Goal: Communication & Community: Answer question/provide support

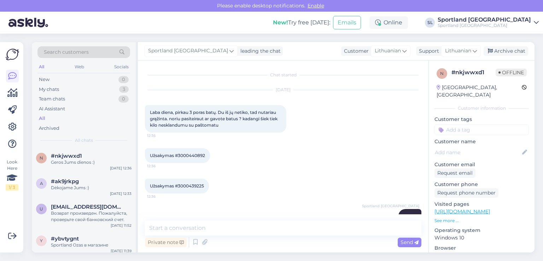
scroll to position [768, 0]
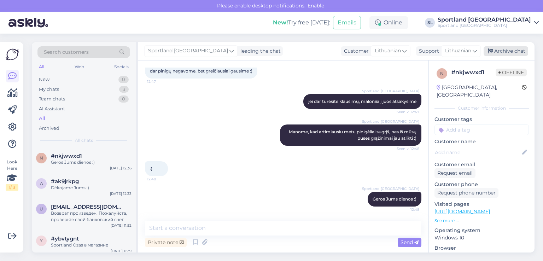
click at [518, 52] on div "Archive chat" at bounding box center [505, 51] width 45 height 10
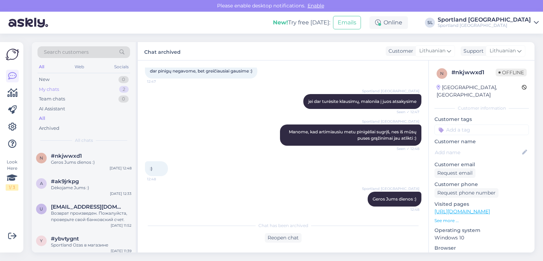
click at [65, 88] on div "My chats 2" at bounding box center [83, 89] width 93 height 10
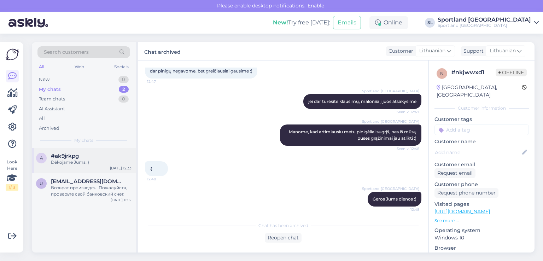
click at [61, 168] on div "a #ak9jrkpg Dėkojame Jums :) Sep 24 12:33" at bounding box center [84, 160] width 104 height 25
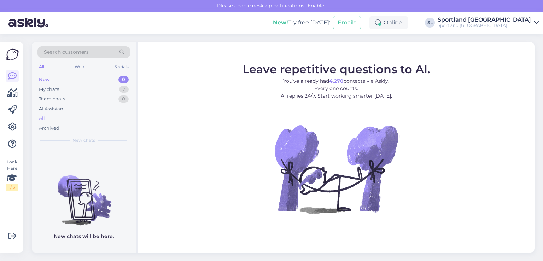
click at [62, 119] on div "All" at bounding box center [83, 118] width 93 height 10
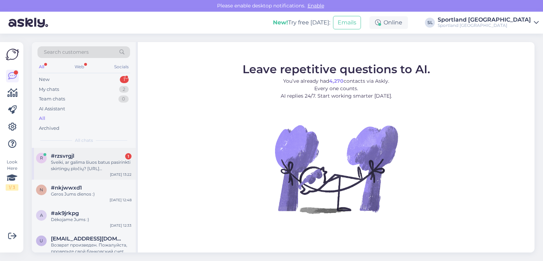
click at [100, 161] on div "Sveiki, ar galima šiuos batus pasirinkti skirtingų pločių? [URL][DOMAIN_NAME]" at bounding box center [91, 165] width 81 height 13
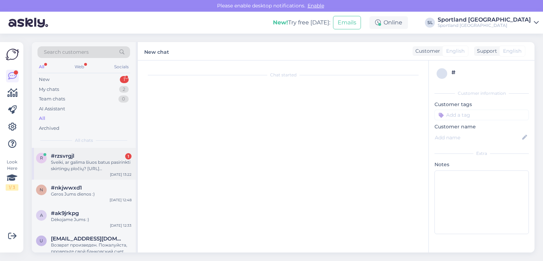
scroll to position [417, 0]
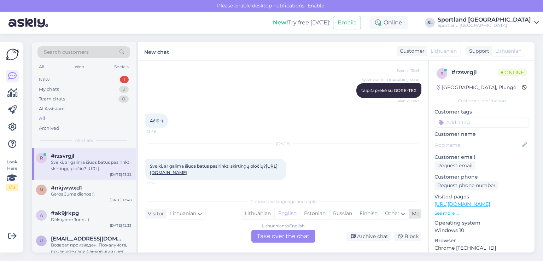
click at [248, 212] on div "Lithuanian" at bounding box center [257, 213] width 33 height 11
click at [270, 230] on div "Lithuanian to Lithuanian Take over the chat" at bounding box center [283, 236] width 64 height 13
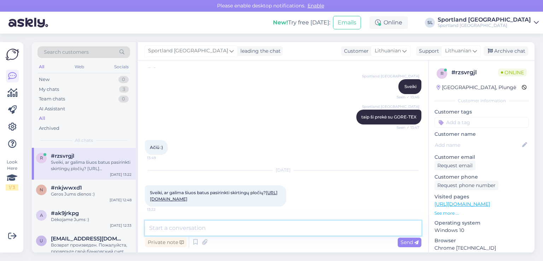
click at [280, 223] on textarea at bounding box center [283, 227] width 276 height 15
type textarea "Sveiki"
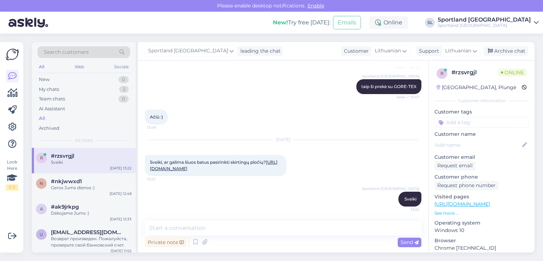
click at [229, 162] on link "https://sportland.lt/product/salomon_mens_x_ultra_5_mid_gore_tex_hiking_shoes_l…" at bounding box center [214, 165] width 128 height 12
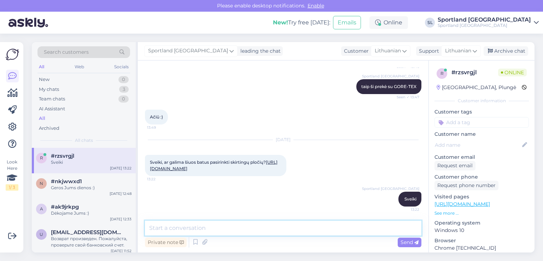
click at [243, 228] on textarea at bounding box center [283, 227] width 276 height 15
type textarea "deja, [GEOGRAPHIC_DATA] pasirinkimo nėra."
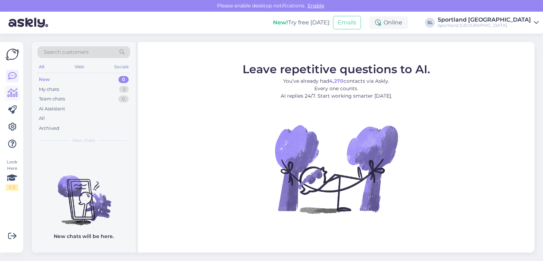
click at [15, 93] on icon at bounding box center [12, 93] width 10 height 8
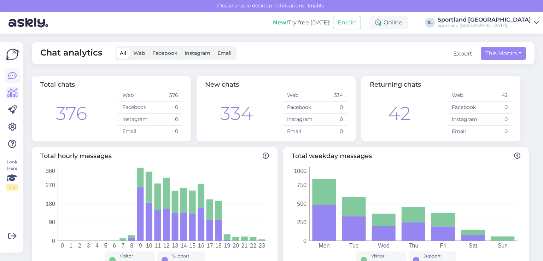
click at [12, 72] on icon at bounding box center [12, 76] width 8 height 8
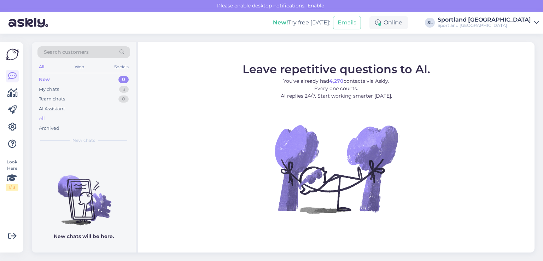
click at [52, 117] on div "All" at bounding box center [83, 118] width 93 height 10
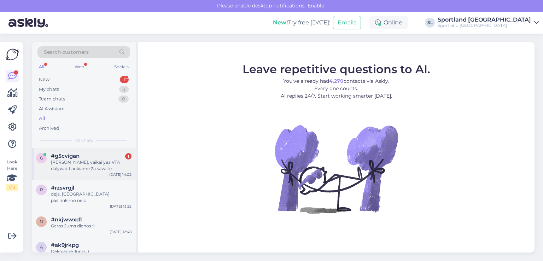
click at [93, 161] on div "Sveiki, vaikai yea VTA dalyviai. Laukiame 2ą savaitę papildomą nuolaidą, kur ga…" at bounding box center [91, 165] width 81 height 13
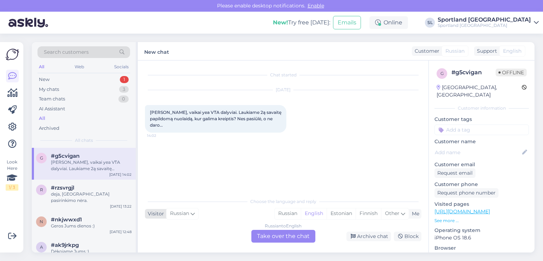
click at [190, 214] on icon at bounding box center [192, 213] width 4 height 8
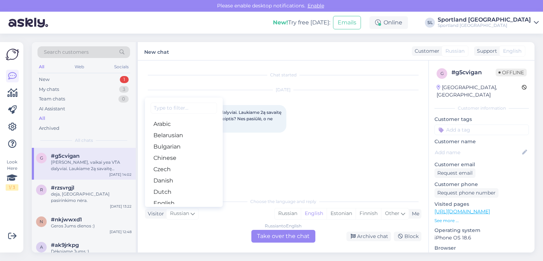
click at [208, 222] on div "Choose the language and reply Visitor Russian Arabic Belarusian Bulgarian Chine…" at bounding box center [283, 218] width 276 height 48
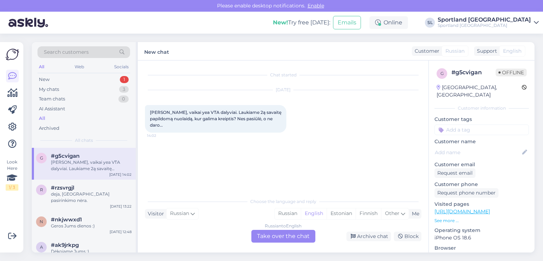
click at [285, 236] on div "Russian to English Take over the chat" at bounding box center [283, 236] width 64 height 13
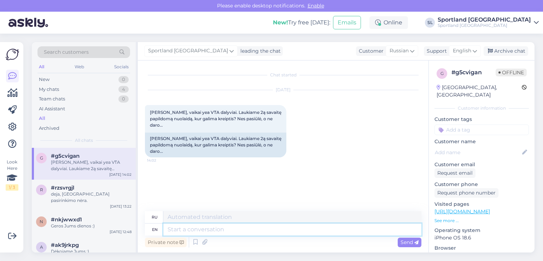
click at [220, 229] on textarea at bounding box center [292, 229] width 258 height 12
type textarea "Sveiki"
type textarea "Свейки"
type textarea "Sveiki"
drag, startPoint x: 192, startPoint y: 218, endPoint x: 161, endPoint y: 214, distance: 31.3
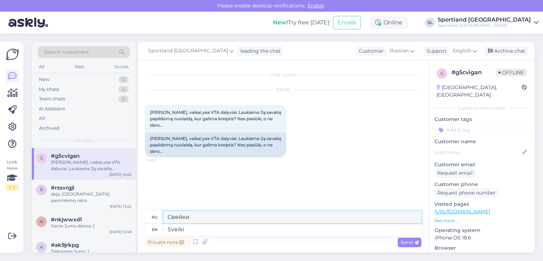
click at [161, 213] on div "ru Свейки" at bounding box center [283, 217] width 276 height 12
click at [412, 239] on span "Send" at bounding box center [409, 242] width 18 height 6
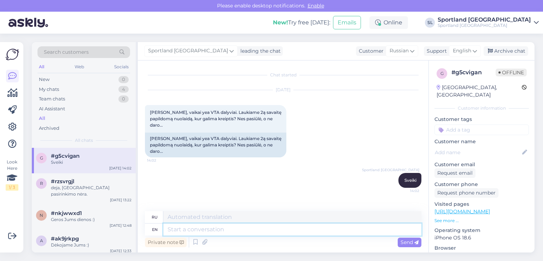
click at [243, 232] on textarea at bounding box center [292, 229] width 258 height 12
type textarea "pra6ome"
type textarea "пра6оме"
type textarea "pra"
type textarea "пра"
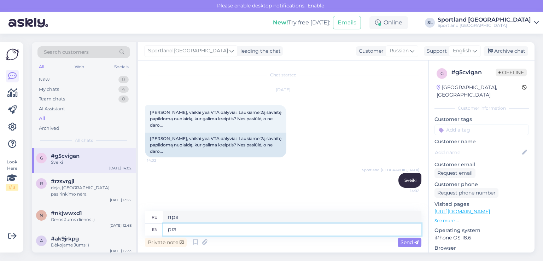
click at [182, 228] on textarea "pra" at bounding box center [292, 229] width 258 height 12
type textarea "prašime k"
type textarea "praši"
type textarea "прашиме"
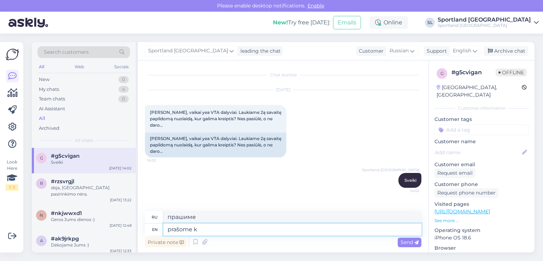
type textarea "prašome kr"
type textarea "прашоме"
type textarea "prašome kreipkitės"
type textarea "prašome kreipkitės el."
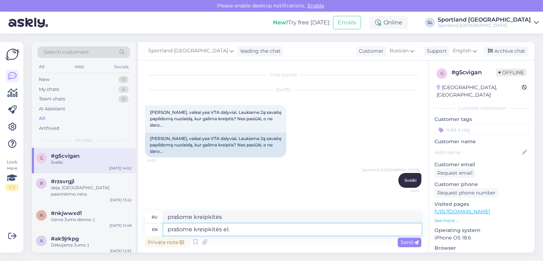
type textarea "prašome kreipkitės el."
type textarea "prašome kreipkitės el. paštu"
type textarea "прашоме крейпкитес эл. пашту"
type textarea "prašome kreipkitės el. paštu į a"
type textarea "прашоме крейпкитес эл. пашту į"
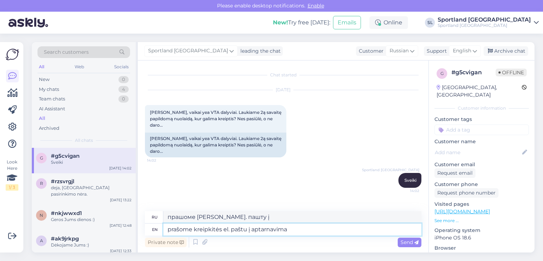
type textarea "prašome kreipkitės el. paštu į aptarnavimas"
type textarea "прашоме крейпкитес эл. пашту и аптарнавимас"
type textarea "prašome kreipkitės el. paštu į aptarnavimas@sportland.lt"
type textarea "прашоме крейпкитес эл. paštu į aptarnavimas@sportland.lt"
type textarea "prašome kreipkitės el. paštu į aptarnavimas@sportland.lt"
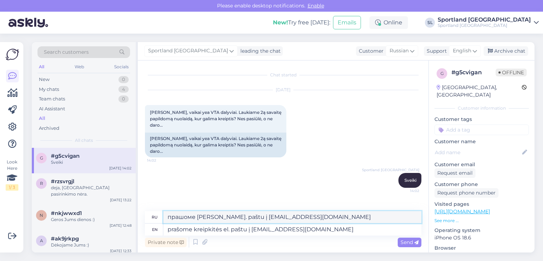
drag, startPoint x: 349, startPoint y: 217, endPoint x: 146, endPoint y: 205, distance: 203.4
click at [146, 205] on div "Chat started Sep 24 2025 Sveiki, vaikai yea VTA dalyviai. Laukiame 2ą savaitę p…" at bounding box center [283, 156] width 290 height 192
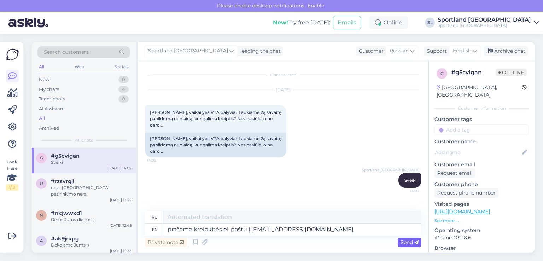
click at [408, 242] on span "Send" at bounding box center [409, 242] width 18 height 6
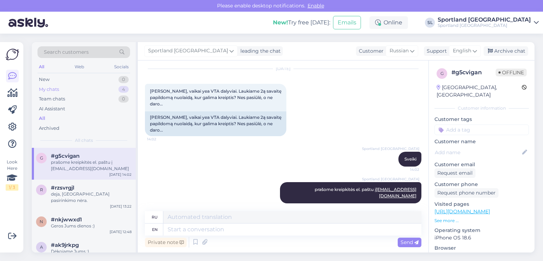
click at [55, 85] on div "My chats 4" at bounding box center [83, 89] width 93 height 10
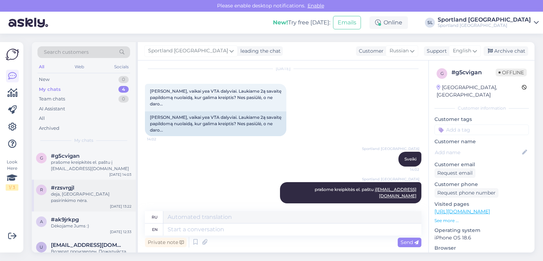
click at [78, 196] on div "deja, [GEOGRAPHIC_DATA] pasirinkimo nėra." at bounding box center [91, 197] width 81 height 13
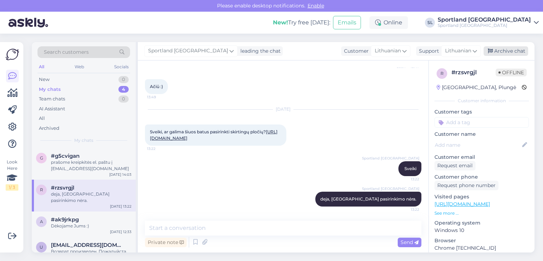
click at [494, 49] on div "Archive chat" at bounding box center [505, 51] width 45 height 10
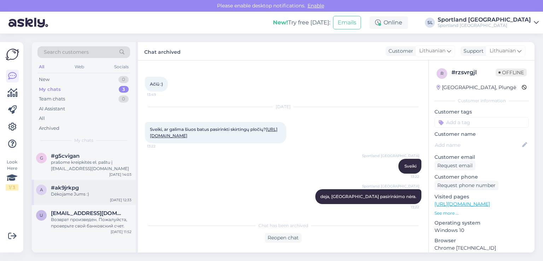
click at [76, 196] on div "Dėkojame Jums :)" at bounding box center [91, 194] width 81 height 6
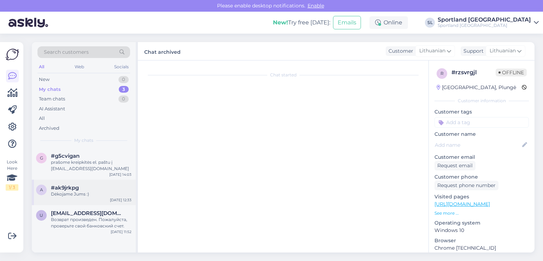
scroll to position [206, 0]
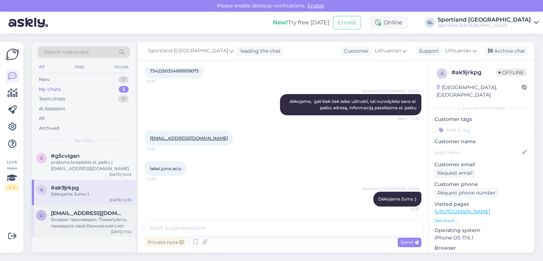
click at [74, 218] on div "Возврат произведен. Пожалуйста, проверьте свой банковский счет." at bounding box center [91, 222] width 81 height 13
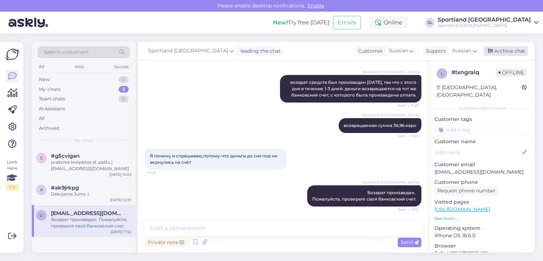
click at [514, 50] on div "Archive chat" at bounding box center [505, 51] width 45 height 10
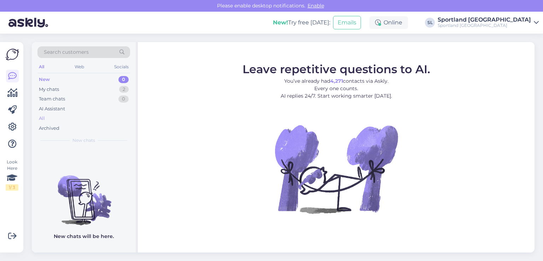
click at [61, 119] on div "All" at bounding box center [83, 118] width 93 height 10
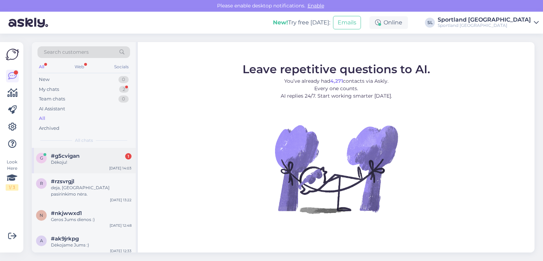
click at [91, 158] on div "#g5cvigan 1" at bounding box center [91, 156] width 81 height 6
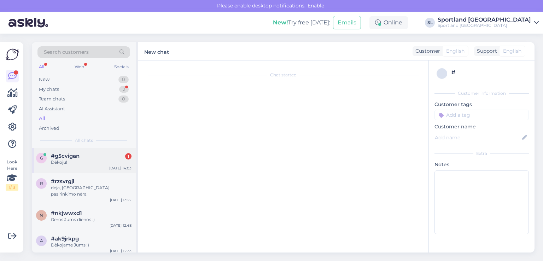
scroll to position [64, 0]
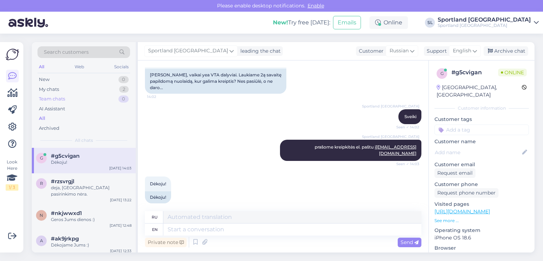
click at [60, 94] on div "Team chats 0" at bounding box center [83, 99] width 93 height 10
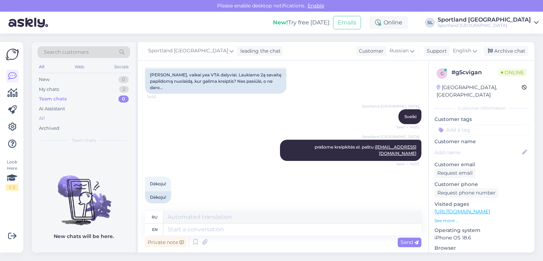
click at [59, 116] on div "All" at bounding box center [83, 118] width 93 height 10
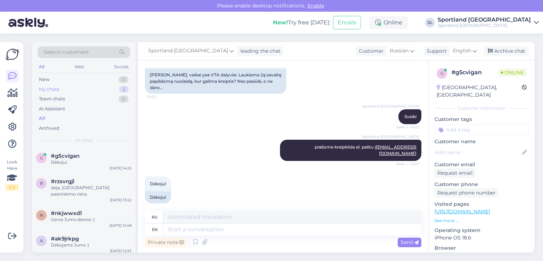
click at [55, 91] on div "My chats" at bounding box center [49, 89] width 20 height 7
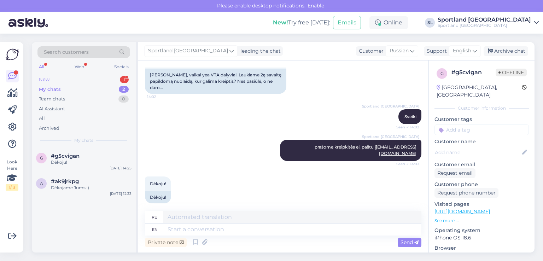
drag, startPoint x: 73, startPoint y: 75, endPoint x: 79, endPoint y: 75, distance: 5.3
click at [75, 75] on div "New 1" at bounding box center [83, 80] width 93 height 10
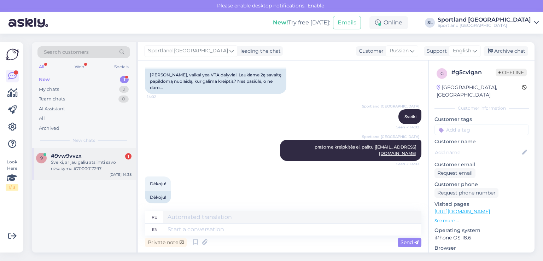
click at [78, 168] on div "Sveiki, ar jau galiu atsiimti savo uzsakyma #7000017297" at bounding box center [91, 165] width 81 height 13
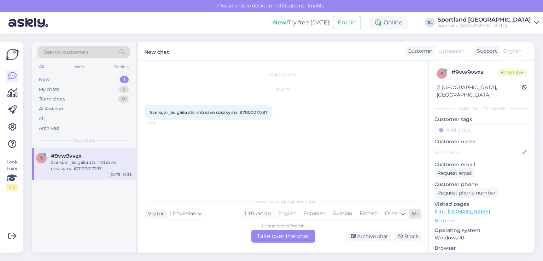
click at [255, 210] on div "Lithuanian" at bounding box center [257, 213] width 33 height 11
click at [268, 232] on div "Lithuanian to Lithuanian Take over the chat" at bounding box center [283, 236] width 64 height 13
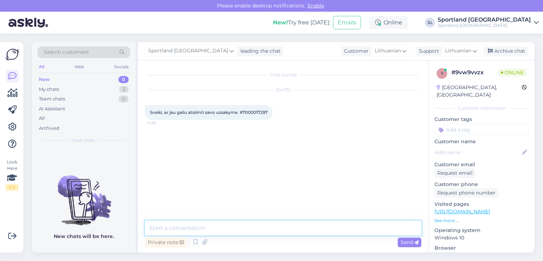
click at [243, 229] on textarea at bounding box center [283, 227] width 276 height 15
type textarea "Sveiki"
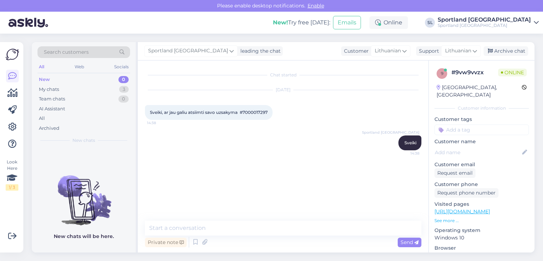
click at [250, 109] on div "Sveiki, ar jau galiu atsiimti savo uzsakyma #7000017297 14:38" at bounding box center [209, 112] width 128 height 15
copy div "7000017297 14:38"
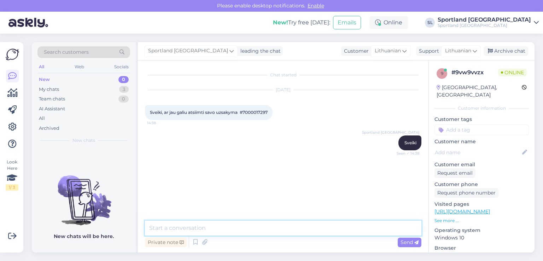
click at [210, 229] on textarea at bounding box center [283, 227] width 276 height 15
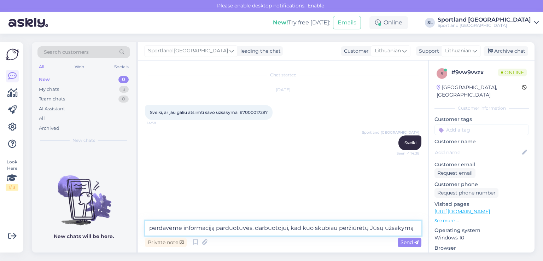
type textarea "perdavėme informaciją parduotuvės, darbuotojui, kad kuo skubiau peržiūrėtų Jūsų…"
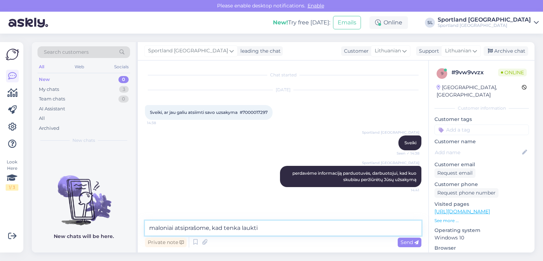
type textarea "maloniai atsiprašome, kad tenka laukti"
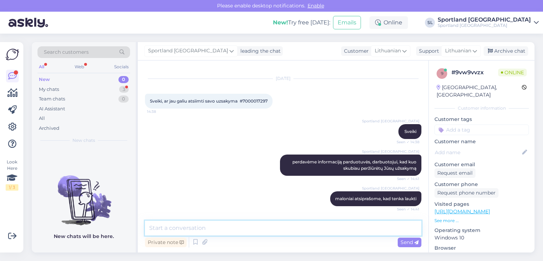
scroll to position [41, 0]
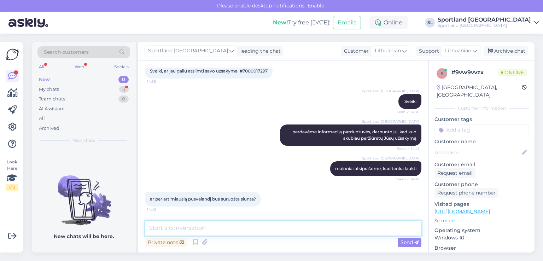
click at [267, 231] on textarea at bounding box center [283, 227] width 276 height 15
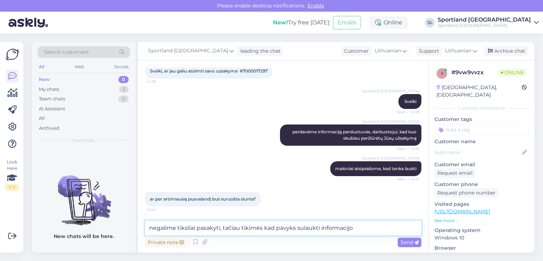
type textarea "negalime tiksliai pasakyti, tačiau tikimės kad pavyks sulaukti informacijos"
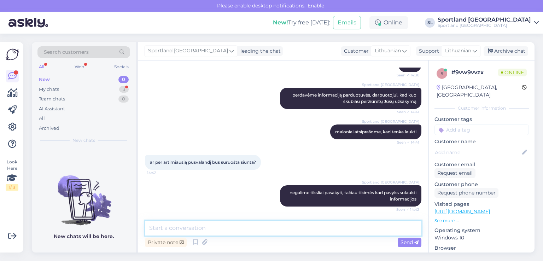
scroll to position [115, 0]
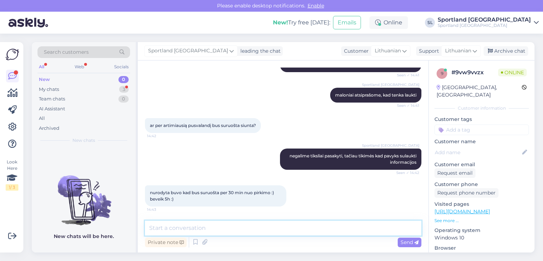
click at [223, 235] on textarea at bounding box center [283, 227] width 276 height 15
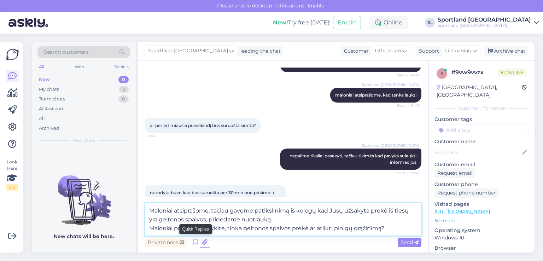
type textarea "Maloniai atsiprašome, tačiau gavome patikslinimą iš kolegų kad Jūsų užsakyta pr…"
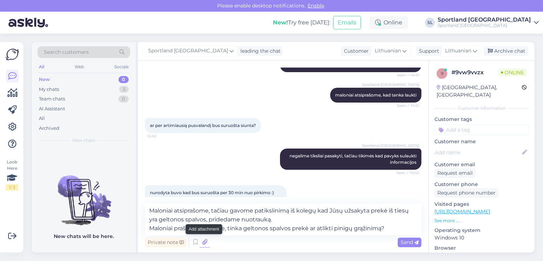
click at [206, 243] on icon at bounding box center [205, 242] width 10 height 11
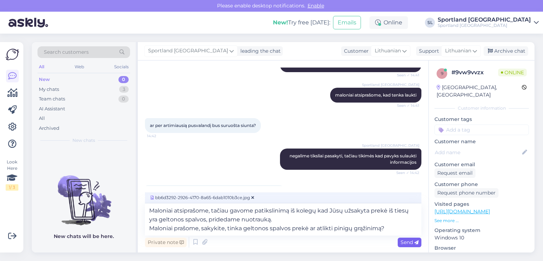
click at [411, 240] on span "Send" at bounding box center [409, 242] width 18 height 6
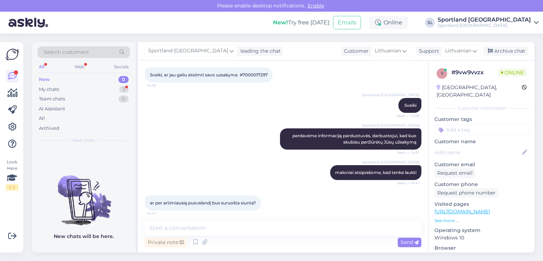
scroll to position [0, 0]
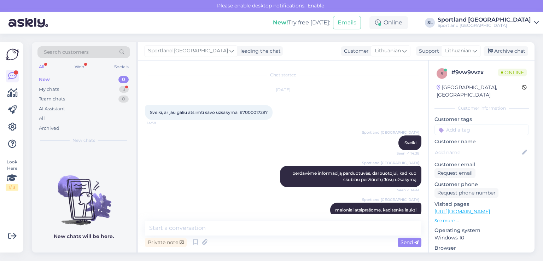
click at [249, 113] on span "Sveiki, ar jau galiu atsiimti savo uzsakyma #7000017297" at bounding box center [209, 111] width 118 height 5
copy div "7000017297 14:38"
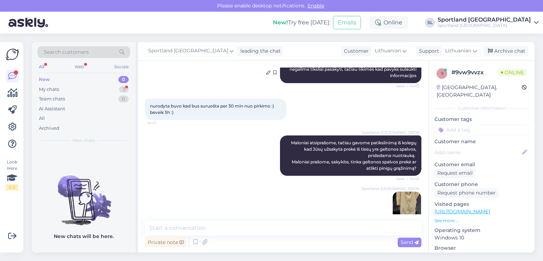
scroll to position [245, 0]
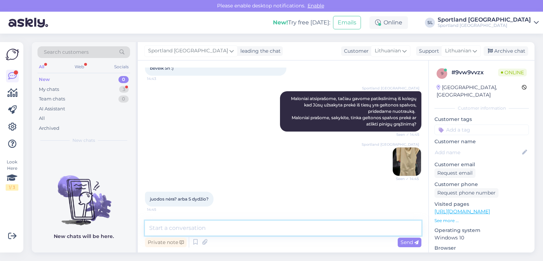
click at [231, 228] on textarea at bounding box center [283, 227] width 276 height 15
type textarea "pasiteirausime kolegų"
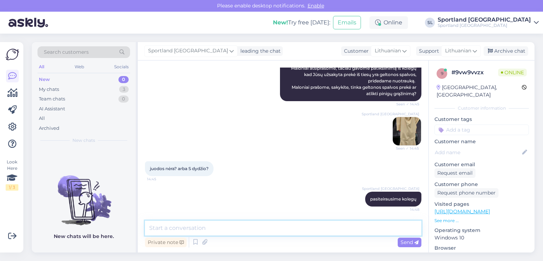
click at [217, 226] on textarea at bounding box center [283, 227] width 276 height 15
type textarea "i"
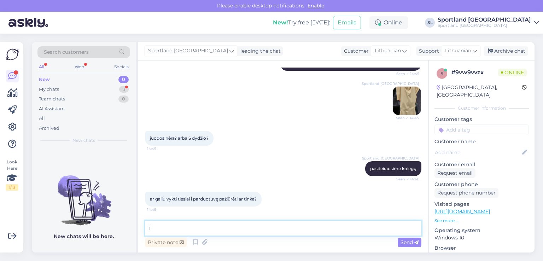
click at [157, 229] on textarea "i" at bounding box center [283, 227] width 276 height 15
click at [160, 229] on textarea "taip galite vykti" at bounding box center [283, 227] width 276 height 15
click at [211, 229] on textarea "taip, galite vykti" at bounding box center [283, 227] width 276 height 15
type textarea "taip, galite vykti"
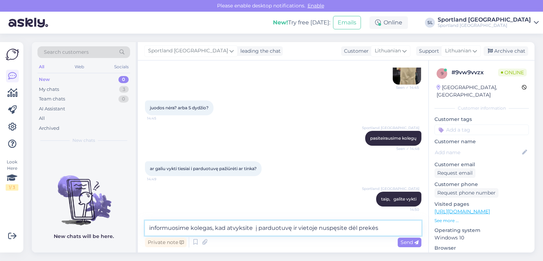
type textarea "informuosime kolegas, kad atvyksite į parduotuvę ir vietoje nuspęsite dėl prekės"
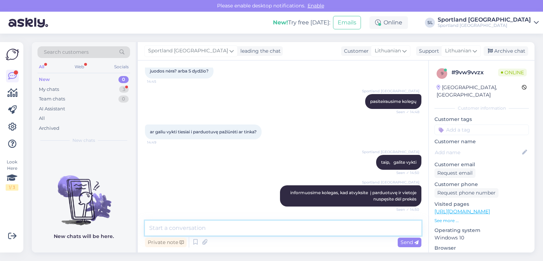
scroll to position [404, 0]
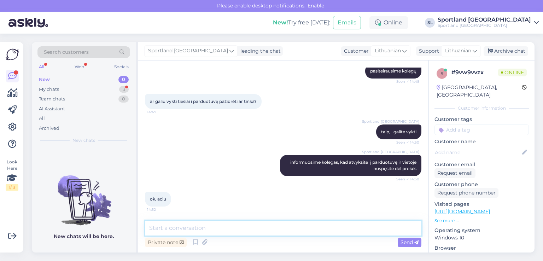
click at [233, 232] on textarea at bounding box center [283, 227] width 276 height 15
type textarea "Ačiū Jums :"
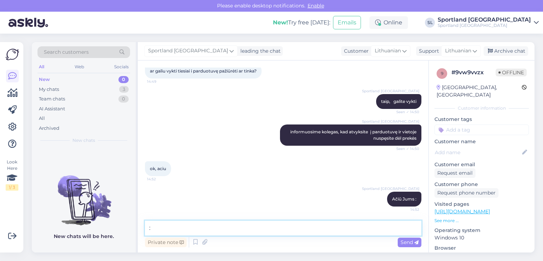
type textarea ":)"
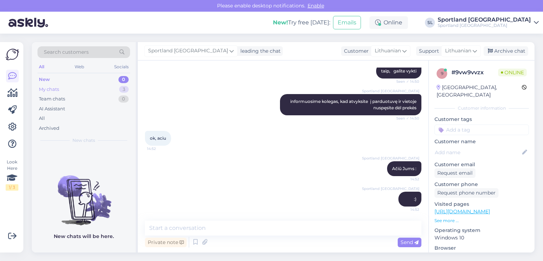
click at [70, 92] on div "My chats 3" at bounding box center [83, 89] width 93 height 10
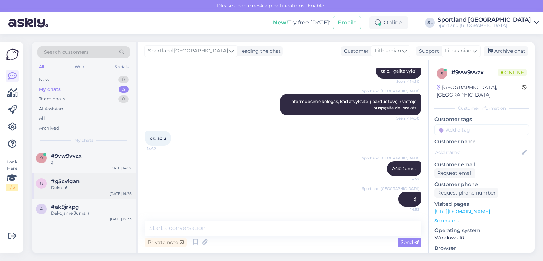
click at [88, 193] on div "g #g5cvigan Dėkoju! Sep 24 14:25" at bounding box center [84, 185] width 104 height 25
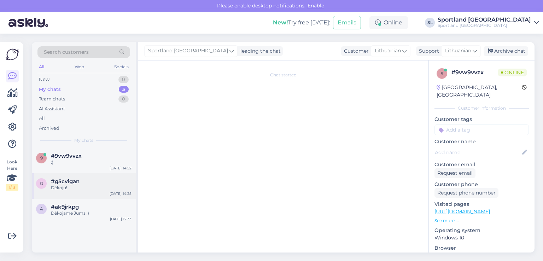
scroll to position [64, 0]
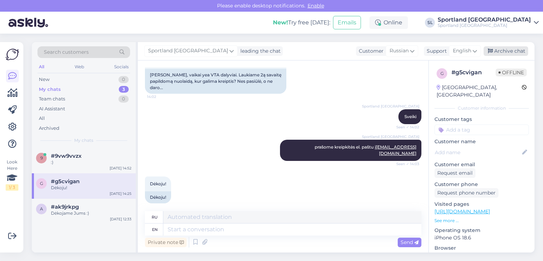
click at [515, 49] on div "Archive chat" at bounding box center [505, 51] width 45 height 10
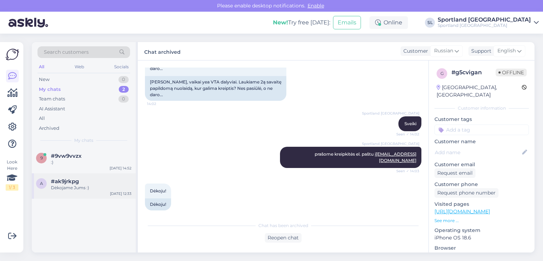
click at [52, 186] on div "Dėkojame Jums :)" at bounding box center [91, 187] width 81 height 6
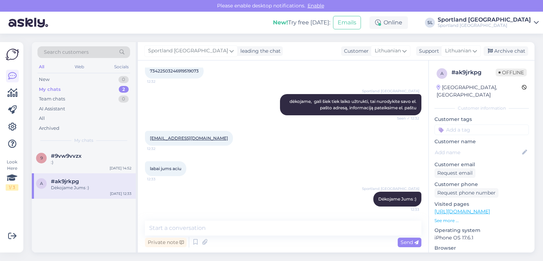
scroll to position [206, 0]
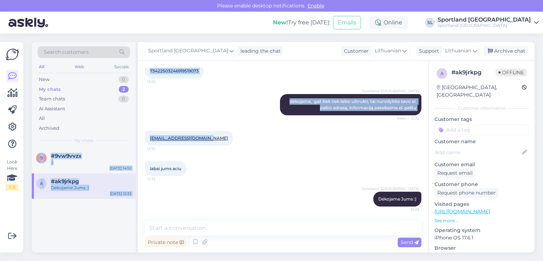
drag, startPoint x: 212, startPoint y: 139, endPoint x: 135, endPoint y: 137, distance: 76.7
click at [135, 137] on div "Search customers All Web Socials New 0 My chats 2 Team chats 0 AI Assistant All…" at bounding box center [283, 147] width 502 height 210
drag, startPoint x: 215, startPoint y: 148, endPoint x: 212, endPoint y: 133, distance: 15.4
click at [215, 148] on div "kotrynabacyte@gmail.com 12:32" at bounding box center [283, 138] width 276 height 30
click at [197, 113] on div "Sportland Lithuania dėkojame, gali šiek tiek laiko užtrukti, tai nurodykite sav…" at bounding box center [283, 104] width 276 height 37
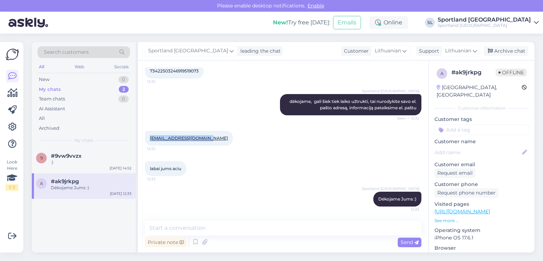
drag, startPoint x: 209, startPoint y: 138, endPoint x: 149, endPoint y: 136, distance: 59.7
click at [149, 136] on div "kotrynabacyte@gmail.com 12:32" at bounding box center [189, 138] width 88 height 15
copy link "kotrynabacyte@gmail.com"
click at [518, 47] on div "Archive chat" at bounding box center [505, 51] width 45 height 10
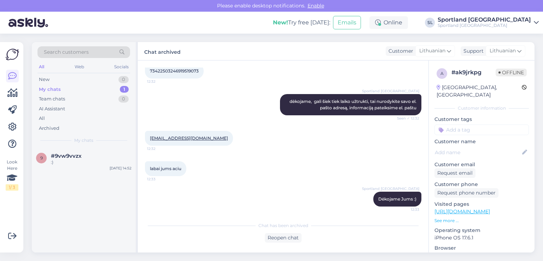
click at [90, 146] on div "Search customers All Web Socials New 0 My chats 1 Team chats 0 AI Assistant All…" at bounding box center [84, 95] width 104 height 106
click at [83, 162] on div ":)" at bounding box center [91, 162] width 81 height 6
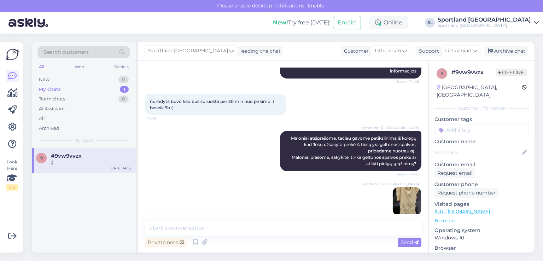
scroll to position [464, 0]
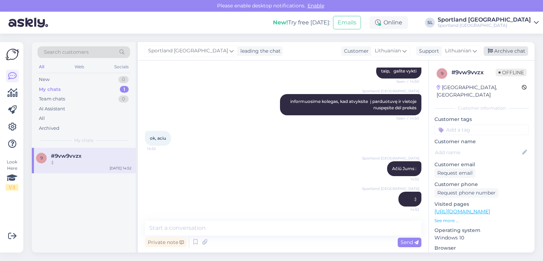
click at [515, 49] on div "Archive chat" at bounding box center [505, 51] width 45 height 10
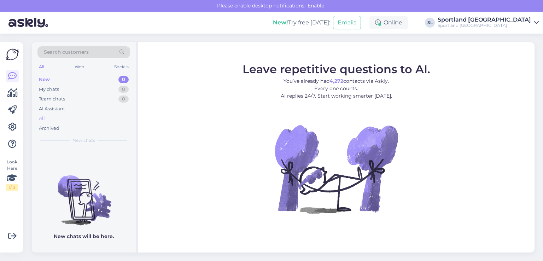
click at [53, 115] on div "All" at bounding box center [83, 118] width 93 height 10
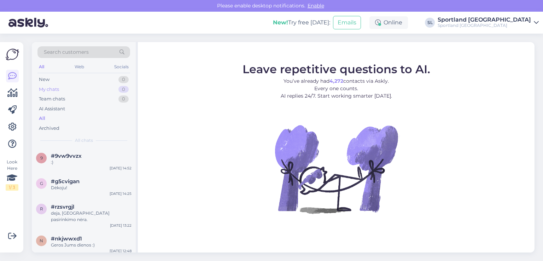
click at [58, 85] on div "My chats 0" at bounding box center [83, 89] width 93 height 10
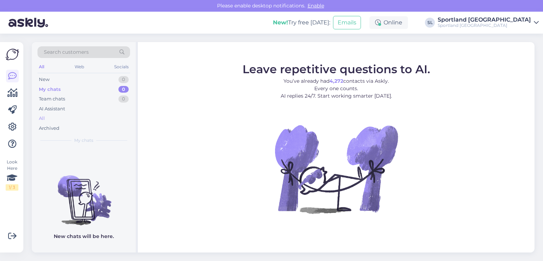
click at [54, 119] on div "All" at bounding box center [83, 118] width 93 height 10
